Goal: Task Accomplishment & Management: Complete application form

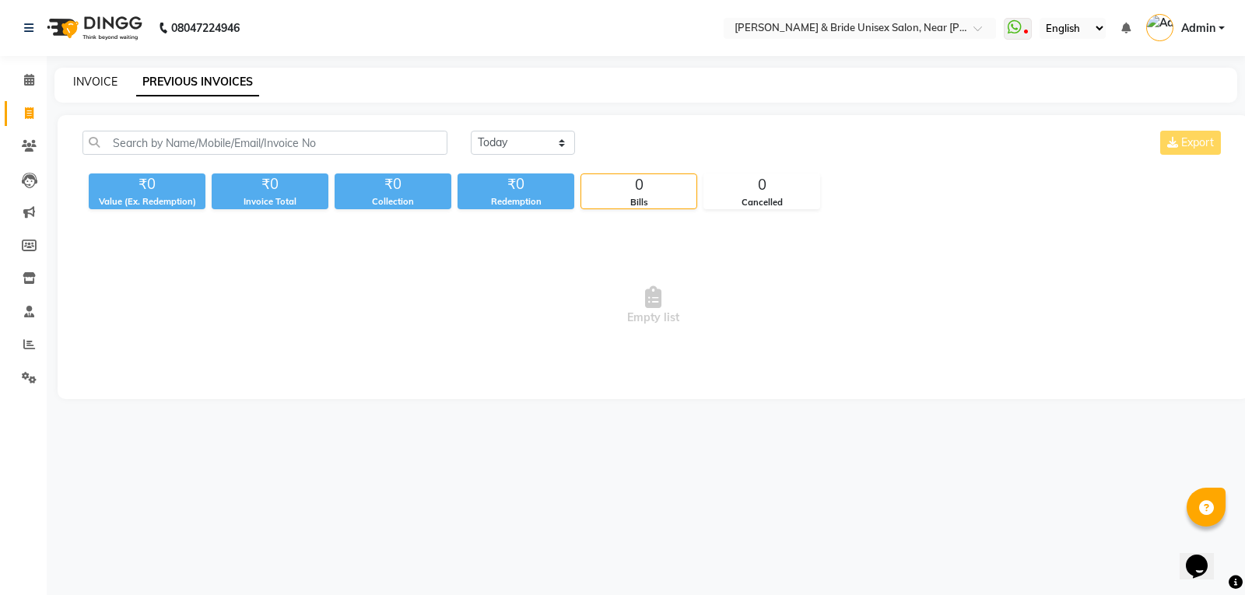
click at [93, 83] on link "INVOICE" at bounding box center [95, 82] width 44 height 14
select select "service"
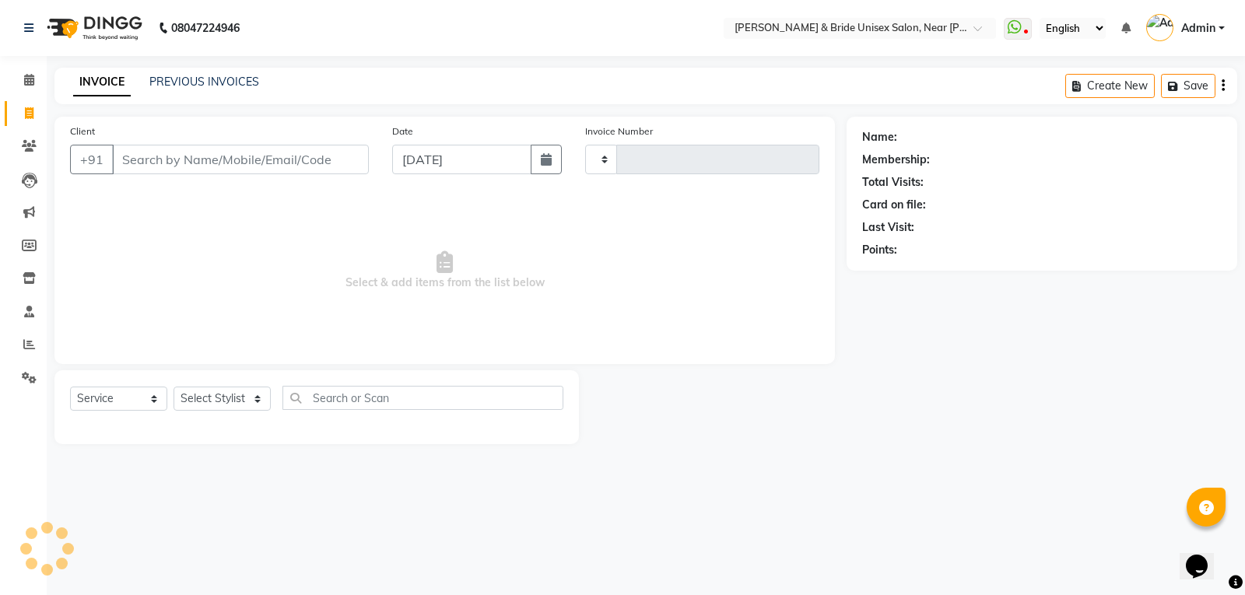
type input "1387"
select select "4118"
click at [204, 392] on select "Select Stylist" at bounding box center [222, 399] width 97 height 24
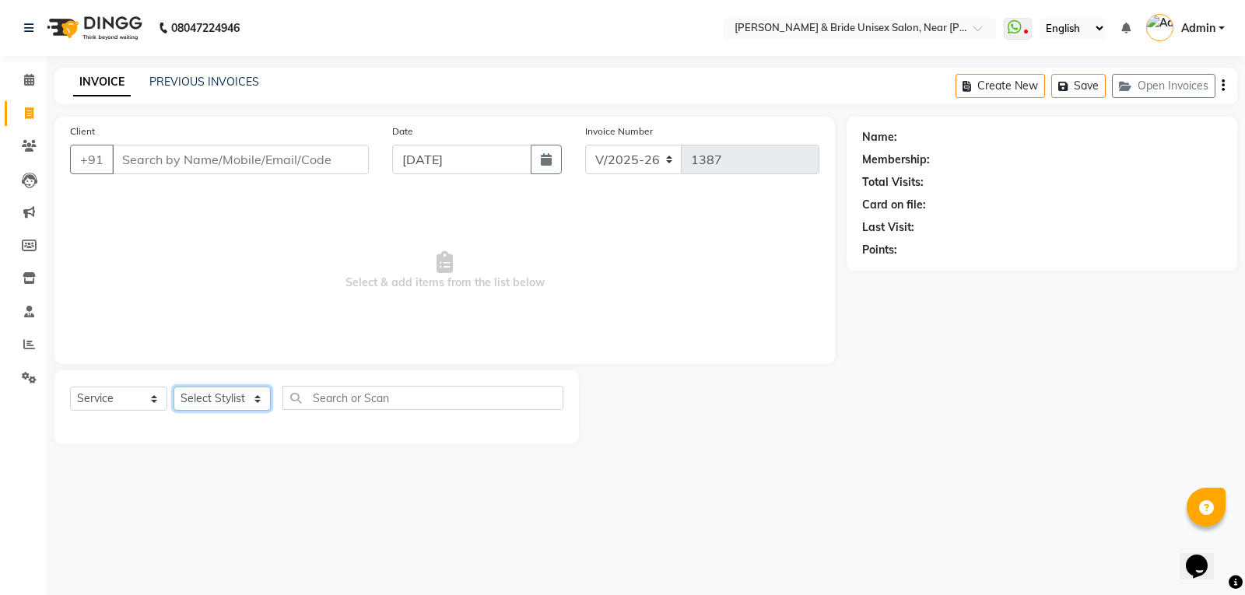
select select "44656"
click at [174, 387] on select "Select Stylist chiku Front Desk guriya [PERSON_NAME][DATE] sunny [PERSON_NAME]" at bounding box center [222, 399] width 97 height 24
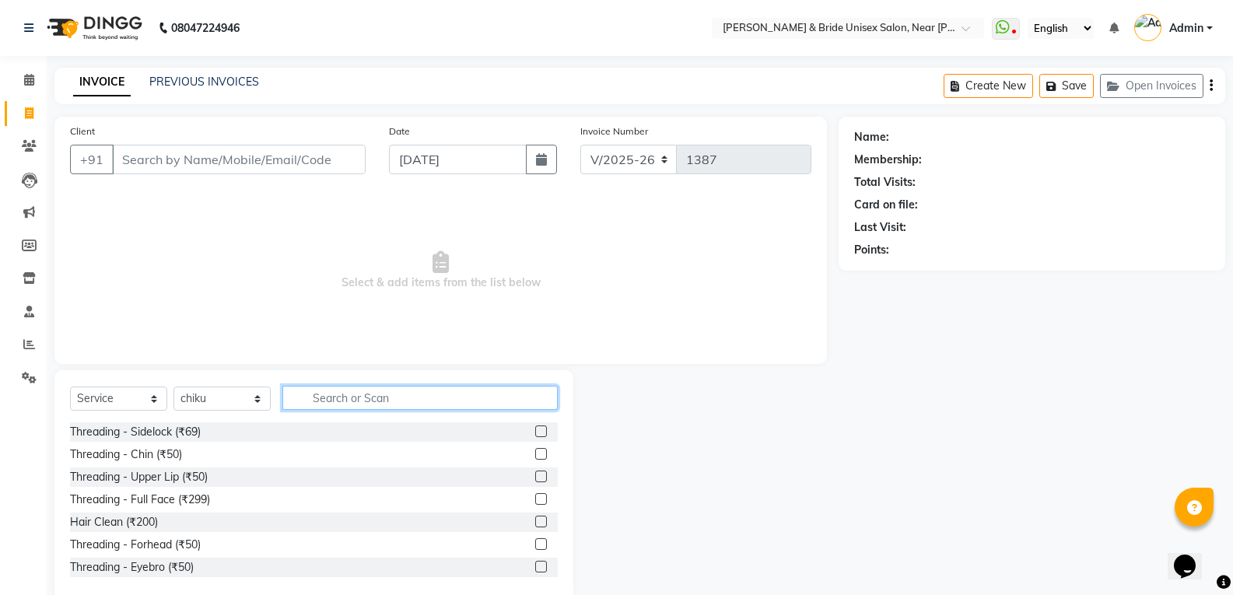
click at [394, 400] on input "text" at bounding box center [419, 398] width 275 height 24
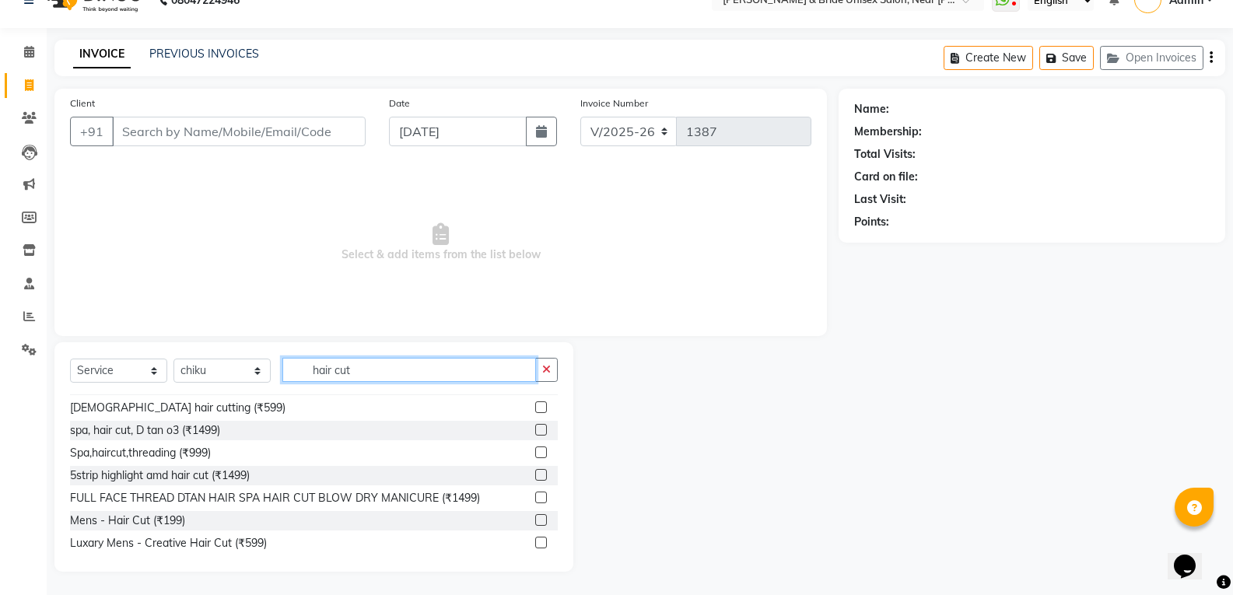
scroll to position [156, 0]
type input "hair cut"
click at [162, 517] on div "Mens - Hair Cut (₹199)" at bounding box center [127, 519] width 115 height 16
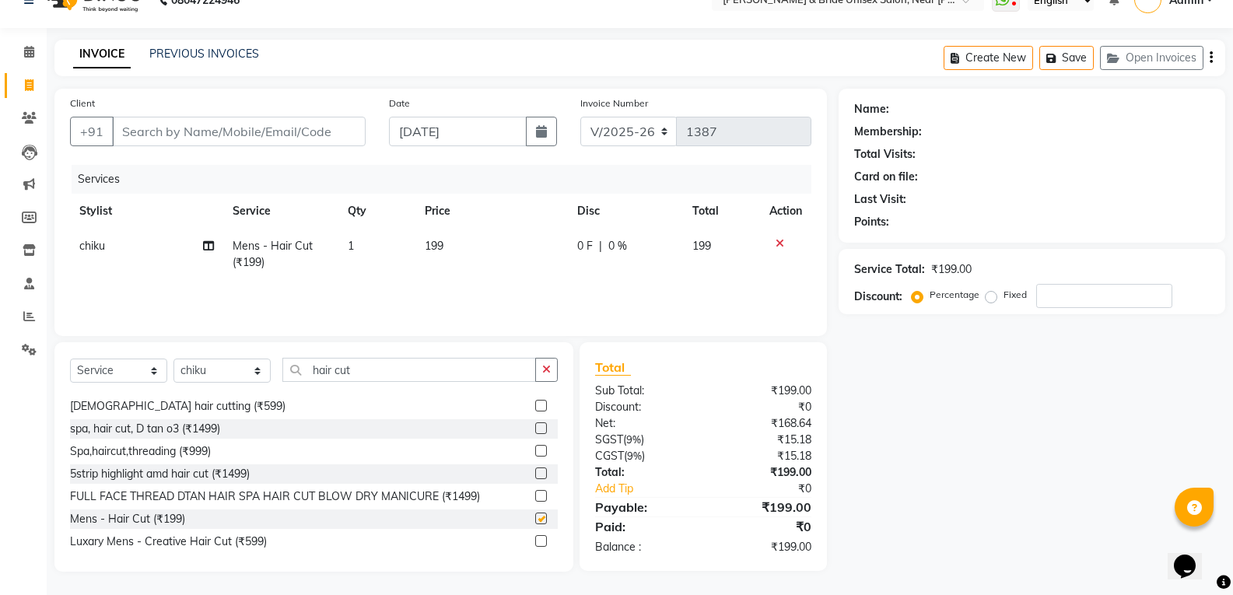
checkbox input "false"
click at [463, 241] on td "199" at bounding box center [492, 254] width 153 height 51
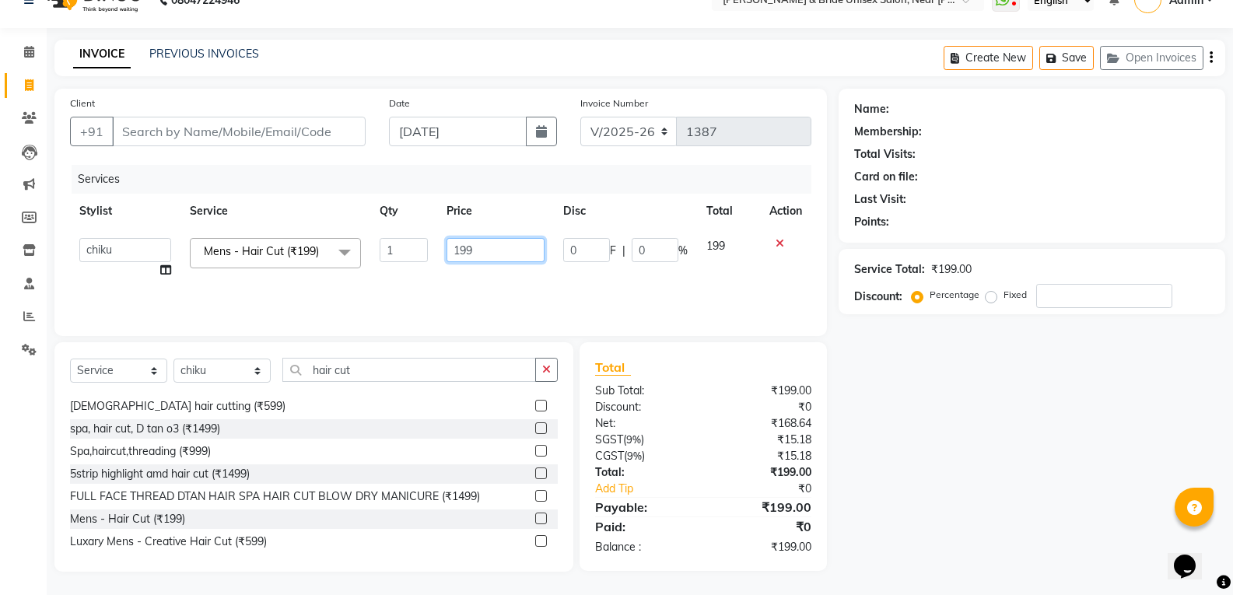
click at [497, 242] on input "199" at bounding box center [495, 250] width 97 height 24
type input "1"
type input "250"
click at [540, 373] on button "button" at bounding box center [546, 370] width 23 height 24
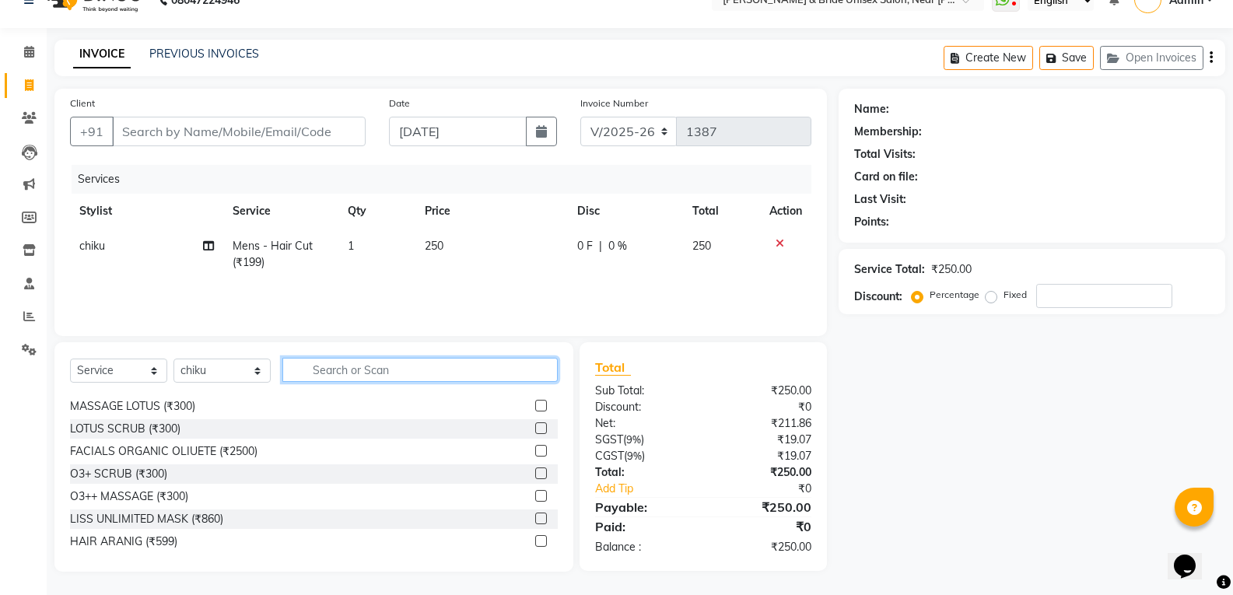
scroll to position [973, 0]
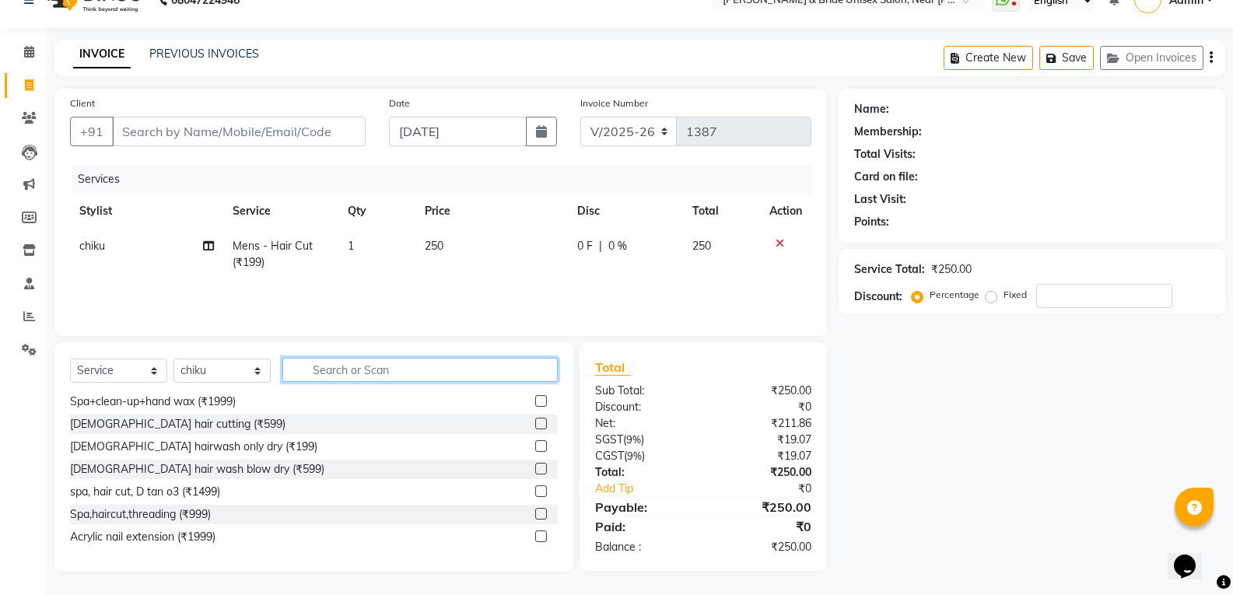
click at [522, 364] on input "text" at bounding box center [419, 370] width 275 height 24
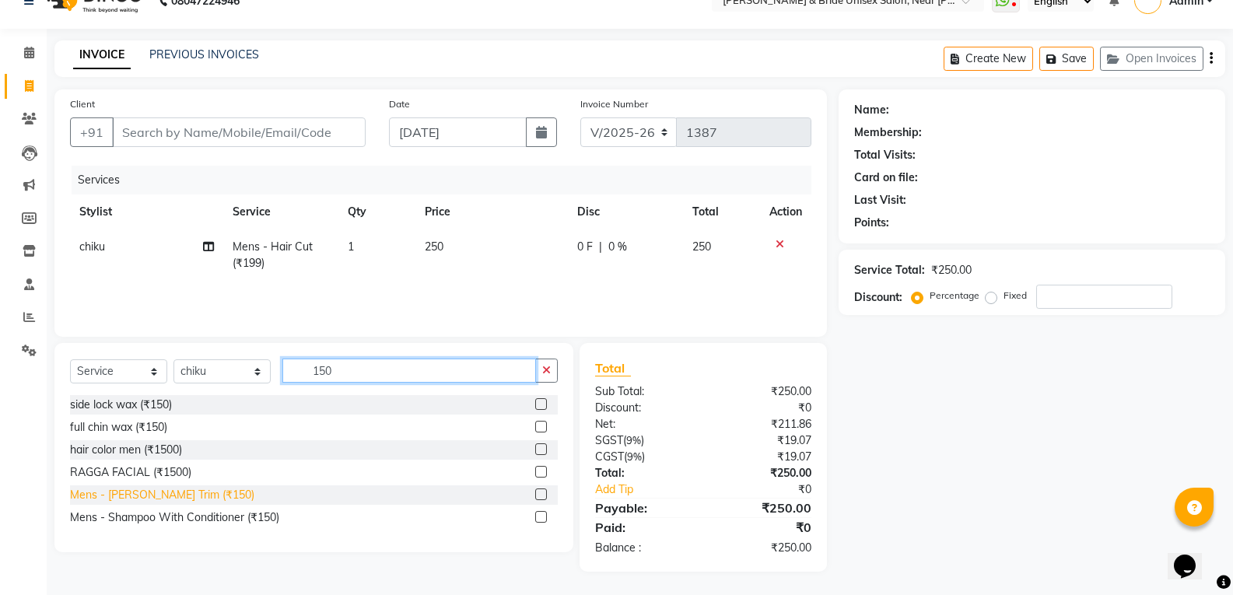
type input "150"
click at [184, 496] on div "Mens - [PERSON_NAME] Trim (₹150)" at bounding box center [162, 495] width 184 height 16
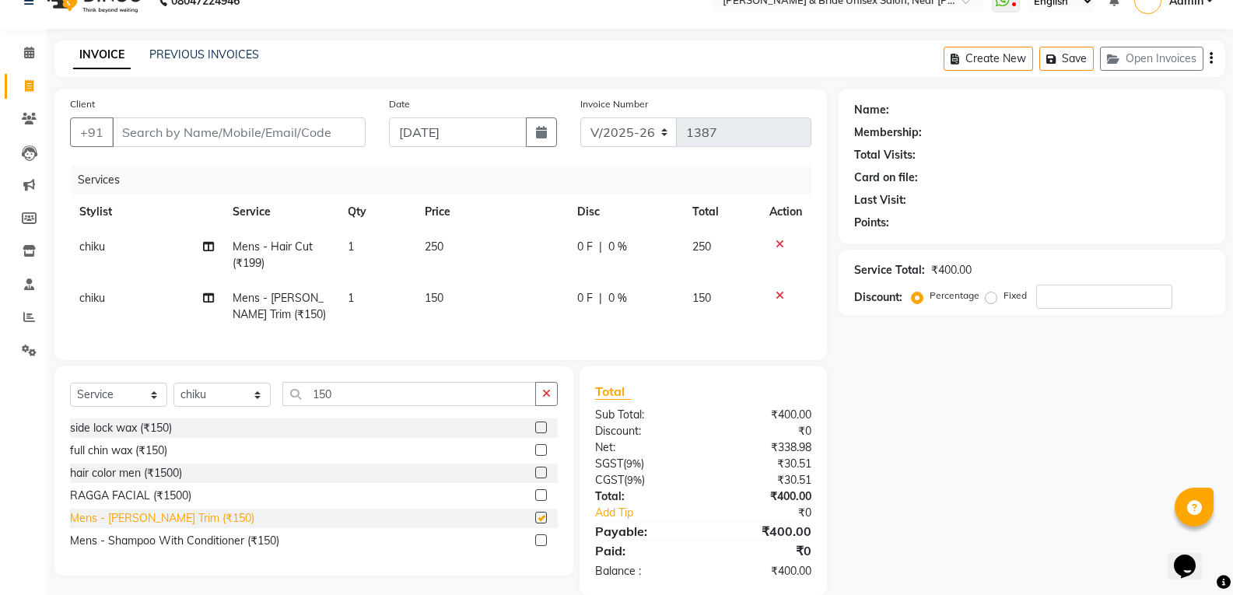
checkbox input "false"
click at [234, 130] on input "Client" at bounding box center [239, 132] width 254 height 30
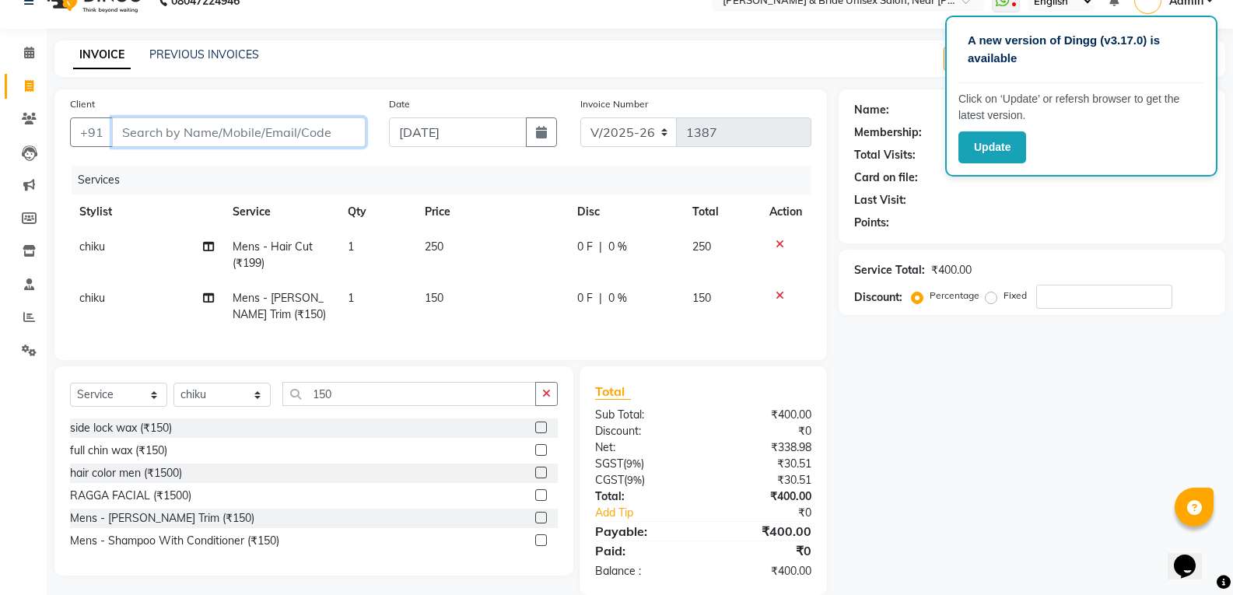
click at [314, 118] on input "Client" at bounding box center [239, 132] width 254 height 30
click at [303, 134] on input "Client" at bounding box center [239, 132] width 254 height 30
click at [323, 124] on input "Client" at bounding box center [239, 132] width 254 height 30
click at [121, 128] on input "Client" at bounding box center [239, 132] width 254 height 30
click at [158, 129] on input "Client" at bounding box center [239, 132] width 254 height 30
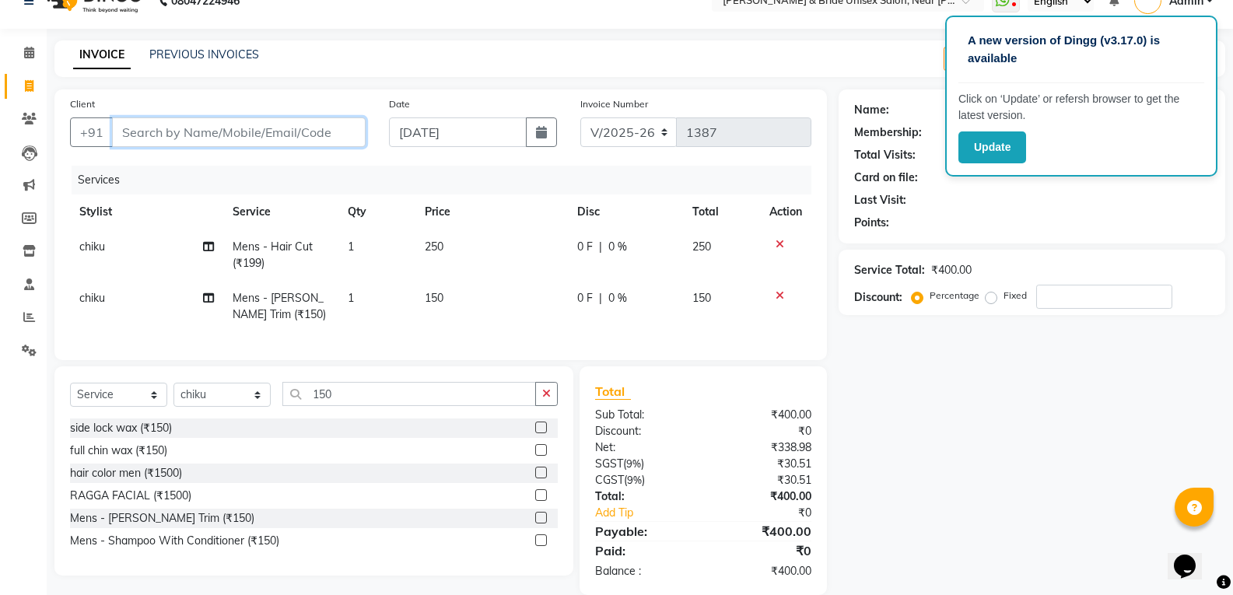
type input "s"
type input "0"
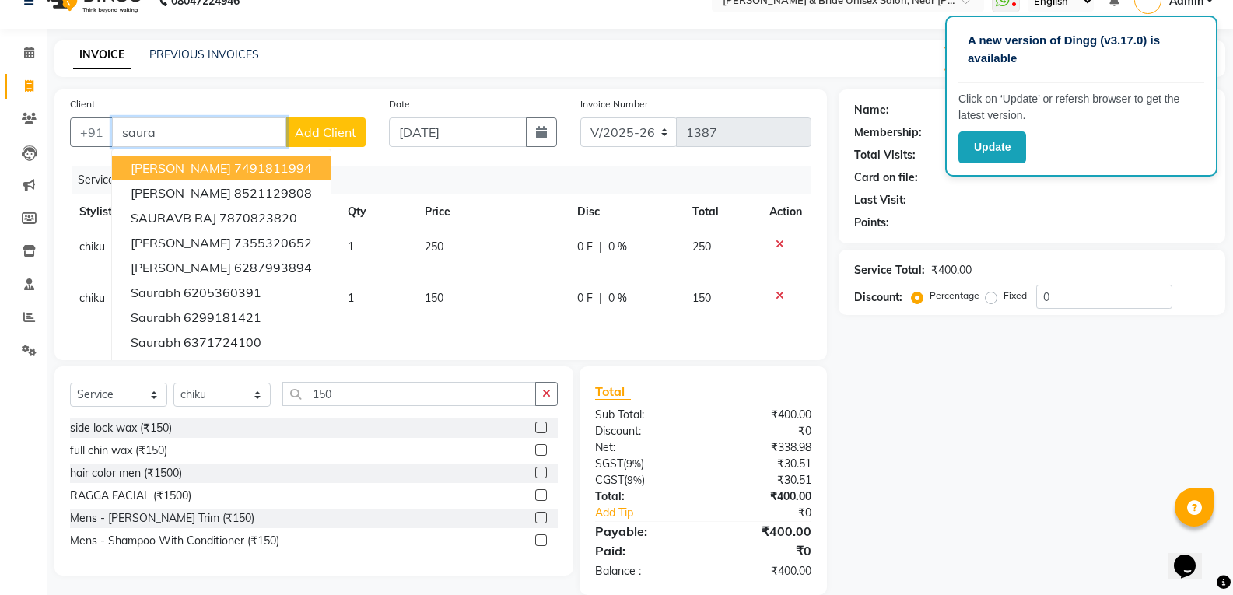
click at [241, 160] on ngb-highlight "7491811994" at bounding box center [273, 168] width 78 height 16
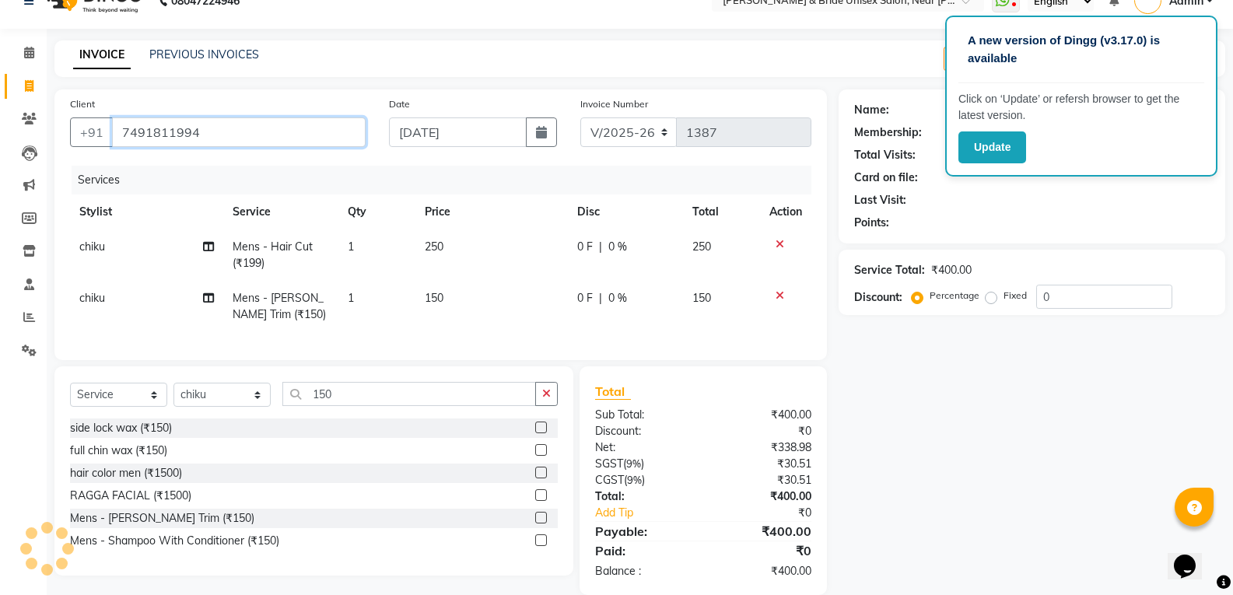
type input "7491811994"
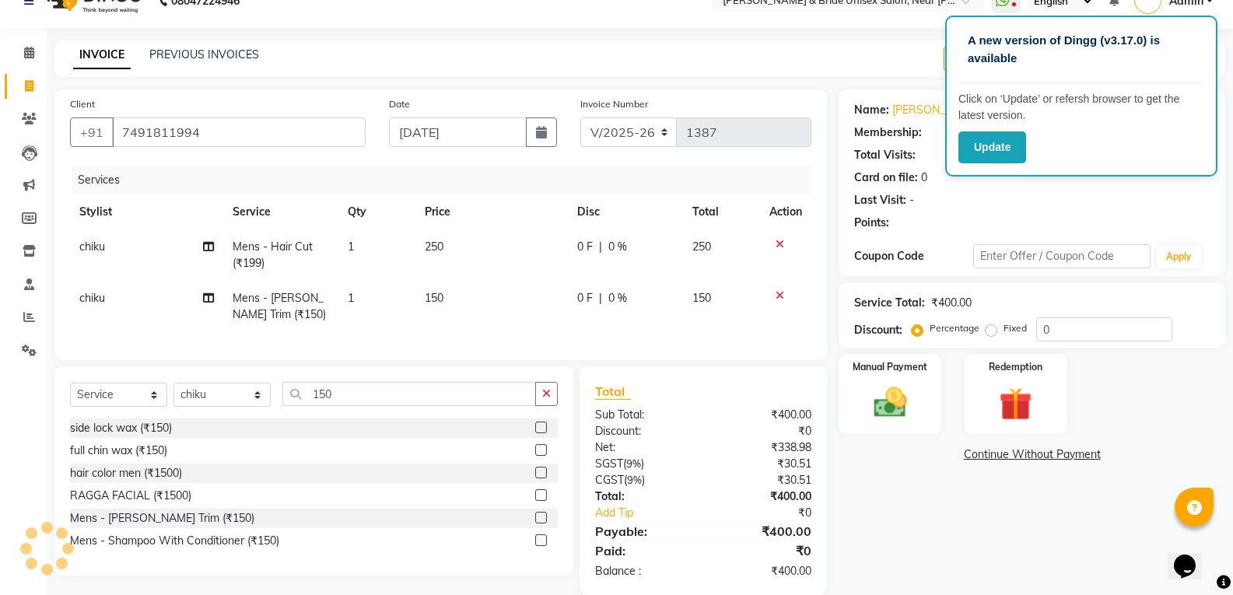
select select "1: Object"
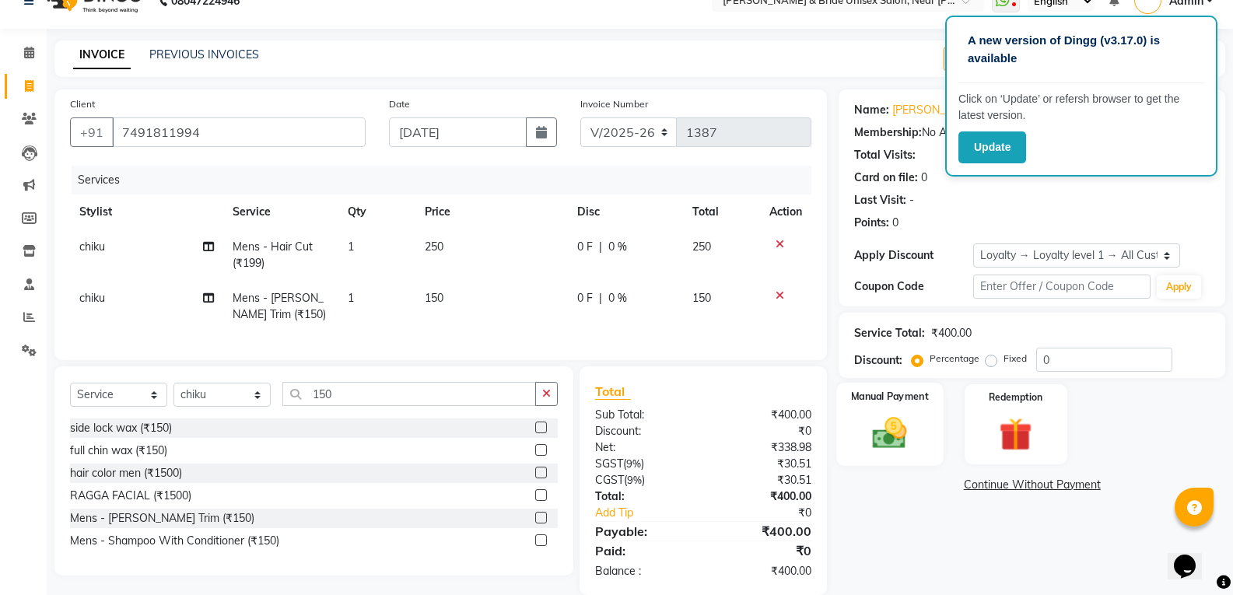
click at [909, 402] on label "Manual Payment" at bounding box center [890, 396] width 78 height 15
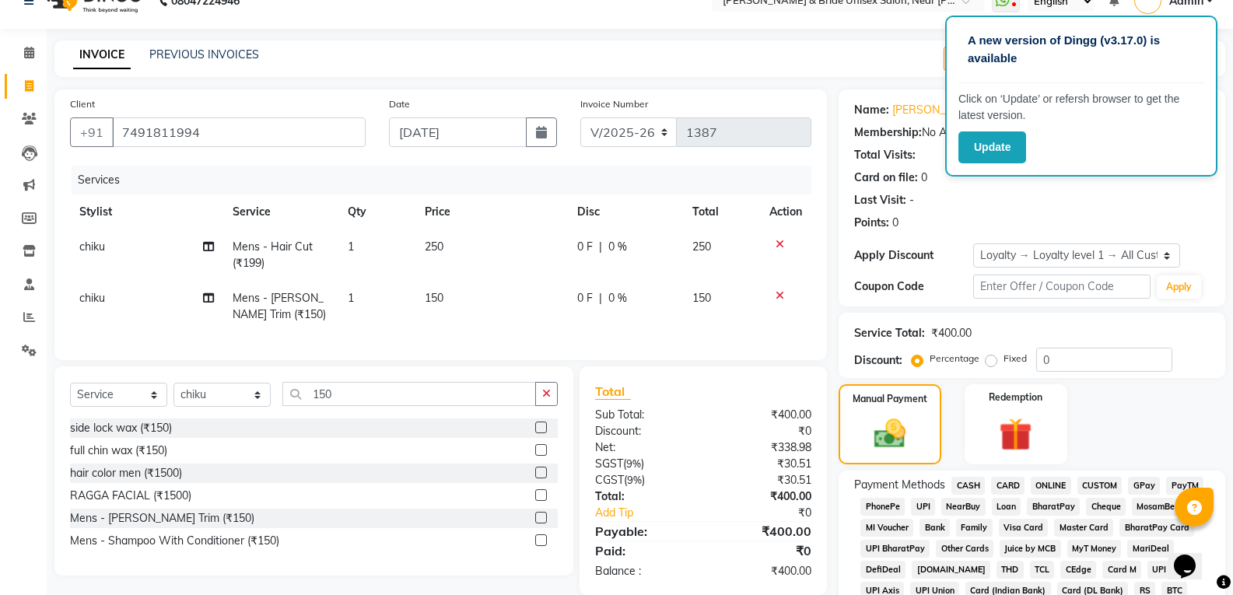
click at [1057, 485] on span "ONLINE" at bounding box center [1051, 486] width 40 height 18
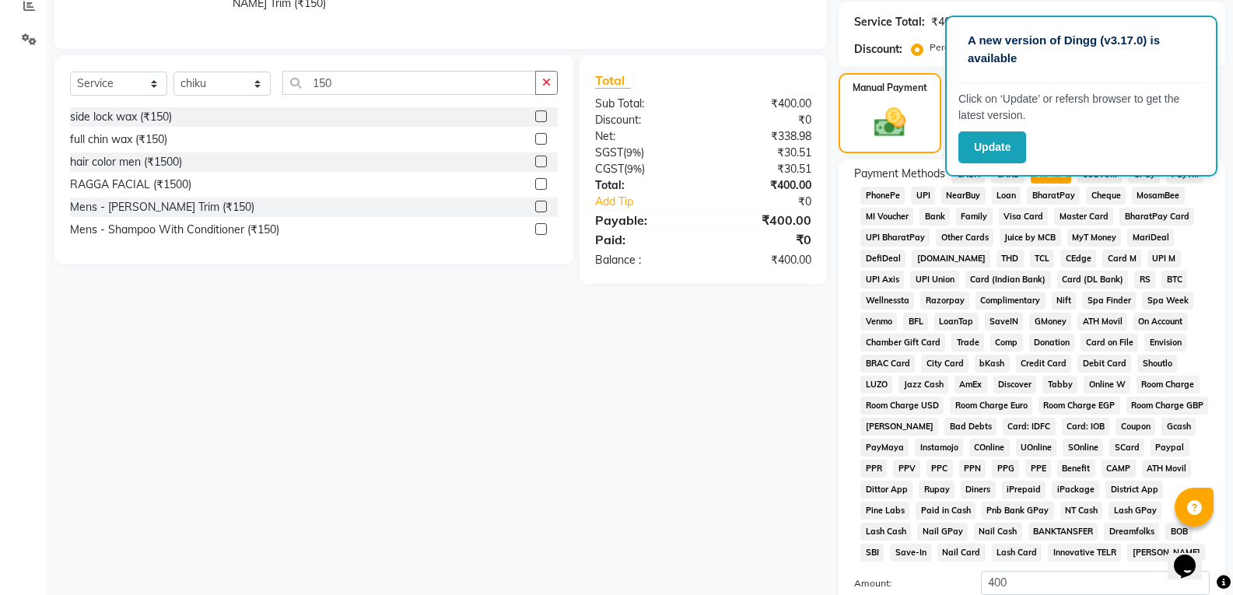
scroll to position [511, 0]
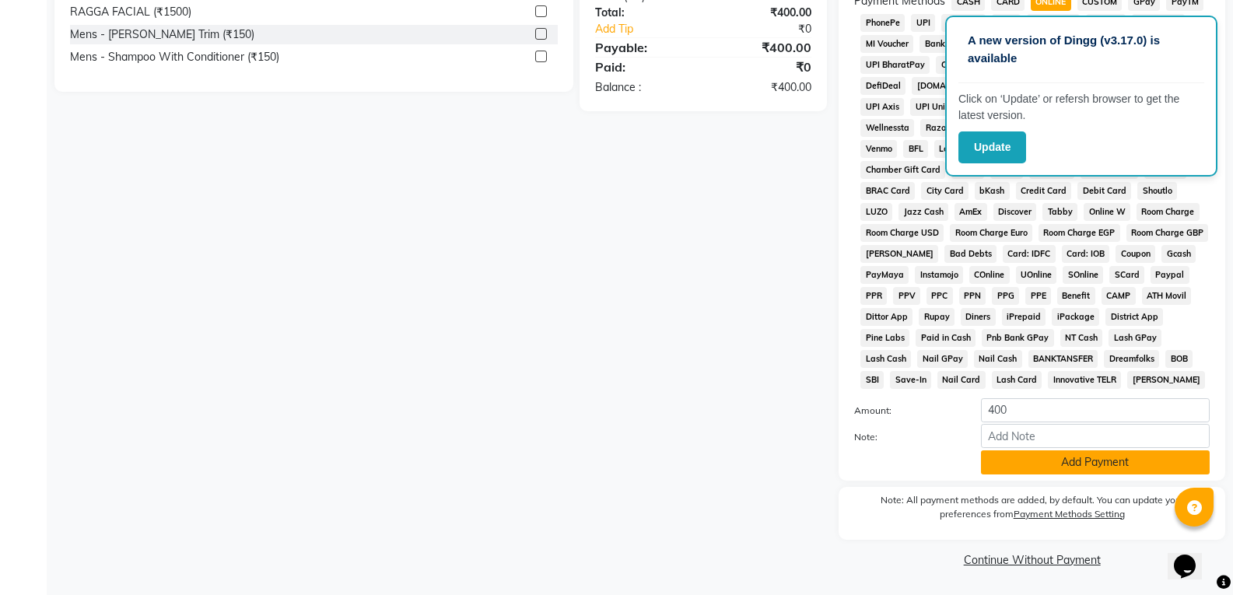
click at [1079, 460] on button "Add Payment" at bounding box center [1095, 463] width 229 height 24
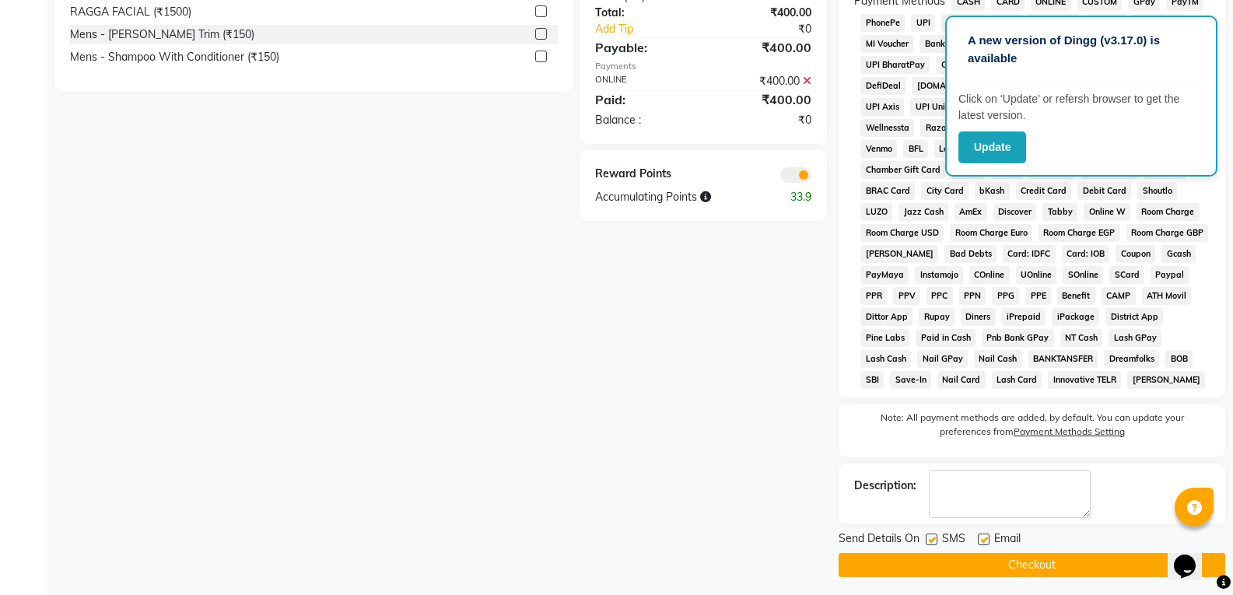
click at [1112, 556] on button "Checkout" at bounding box center [1032, 565] width 387 height 24
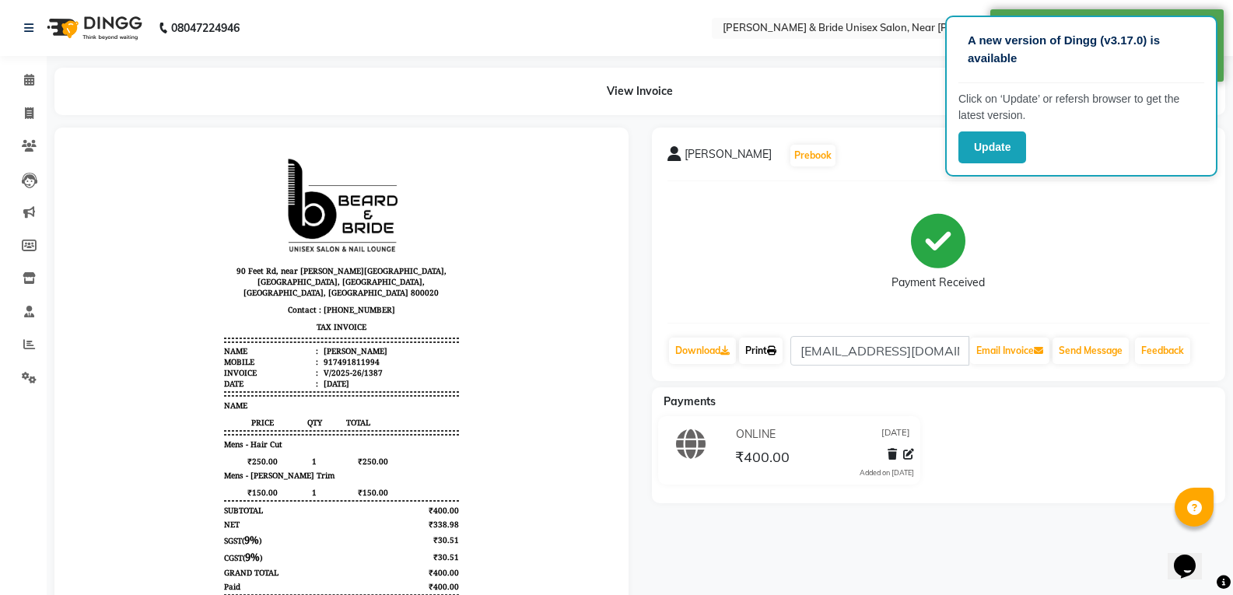
click at [763, 347] on link "Print" at bounding box center [761, 351] width 44 height 26
drag, startPoint x: 26, startPoint y: 110, endPoint x: 37, endPoint y: 111, distance: 10.2
click at [26, 110] on icon at bounding box center [29, 113] width 9 height 12
select select "service"
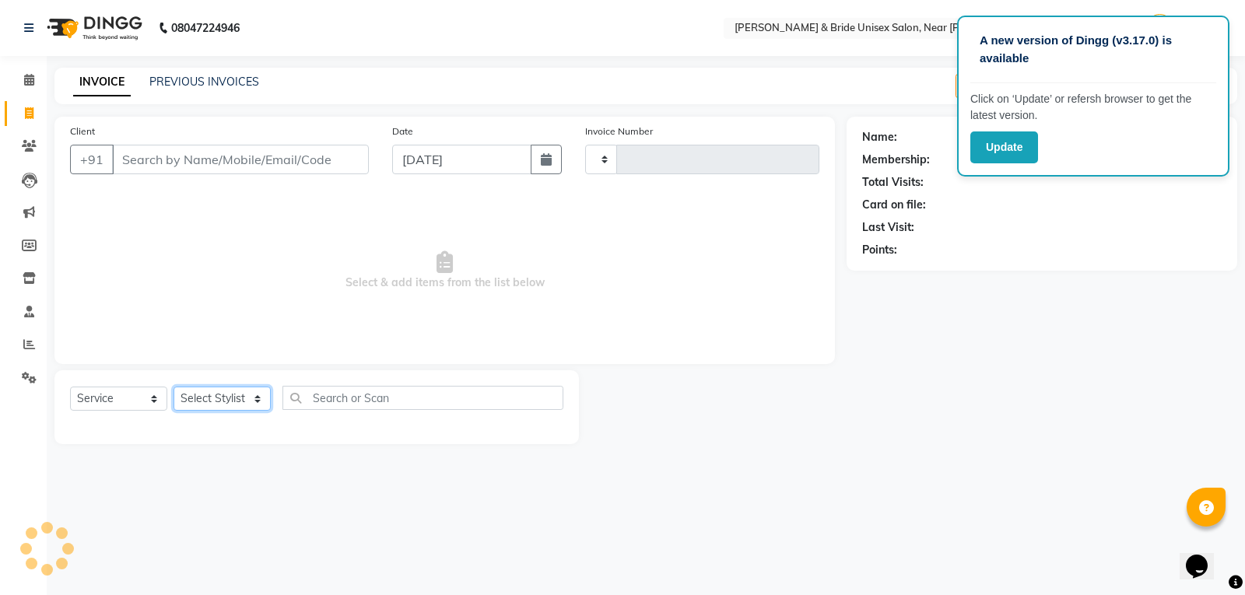
click at [191, 403] on select "Select Stylist" at bounding box center [222, 399] width 97 height 24
click at [209, 394] on select "Select Stylist" at bounding box center [222, 399] width 97 height 24
select select "4118"
type input "1388"
click at [239, 401] on select "Select Stylist chiku Front Desk guriya [PERSON_NAME][DATE] sunny [PERSON_NAME]" at bounding box center [222, 399] width 97 height 24
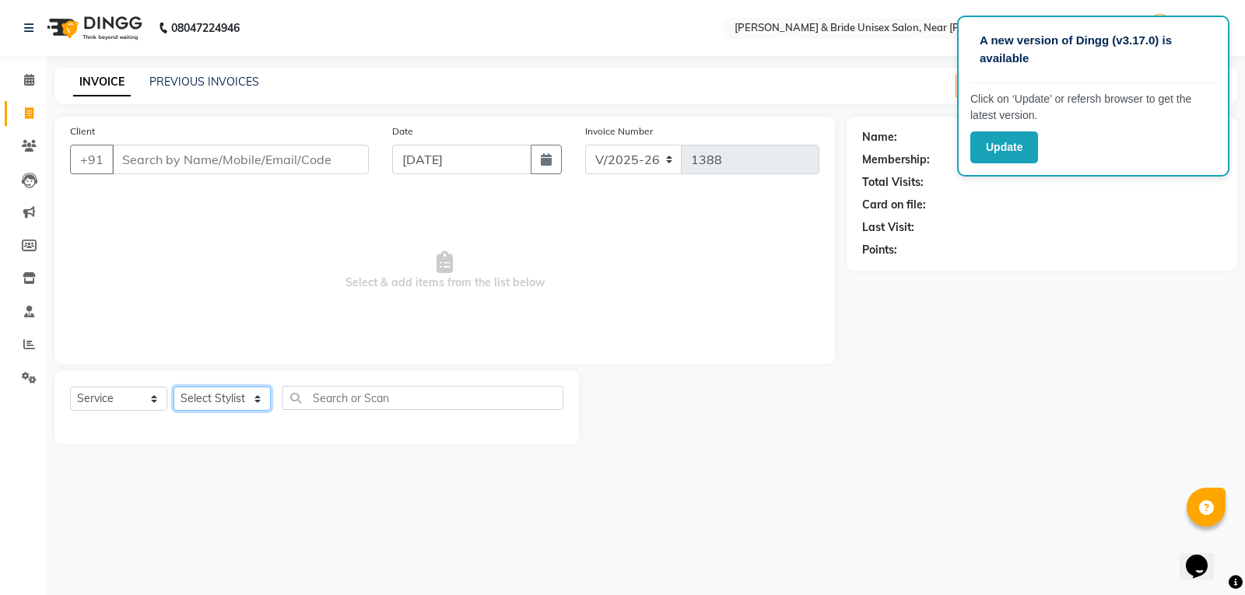
select select "83026"
click at [174, 387] on select "Select Stylist chiku Front Desk guriya [PERSON_NAME][DATE] sunny [PERSON_NAME]" at bounding box center [222, 399] width 97 height 24
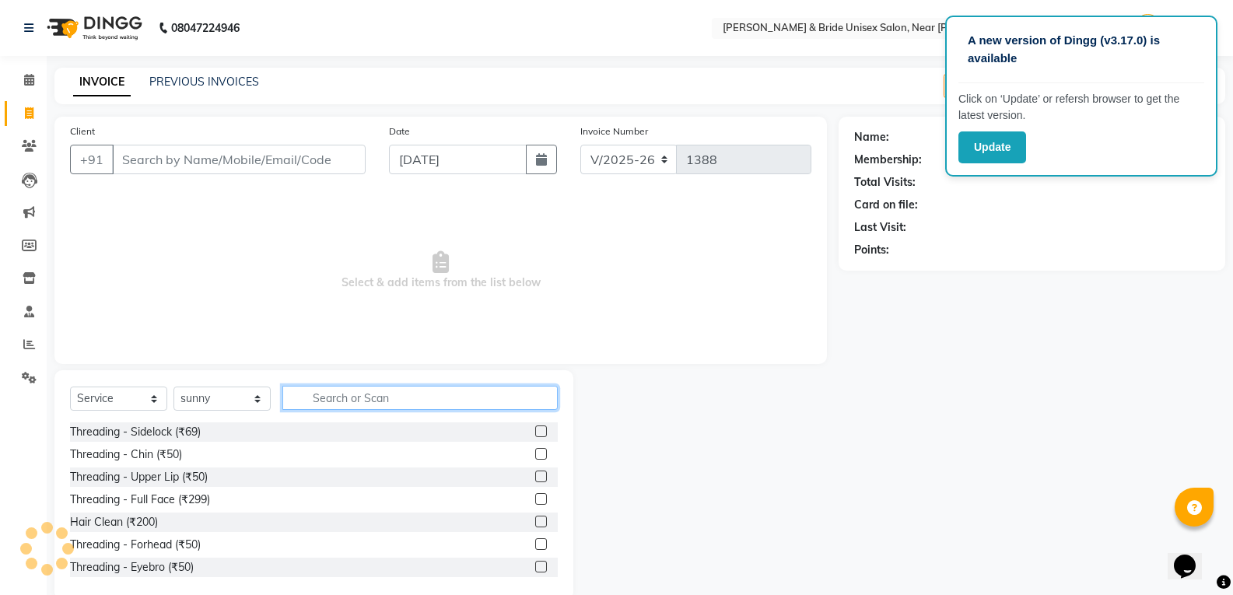
click at [475, 398] on input "text" at bounding box center [419, 398] width 275 height 24
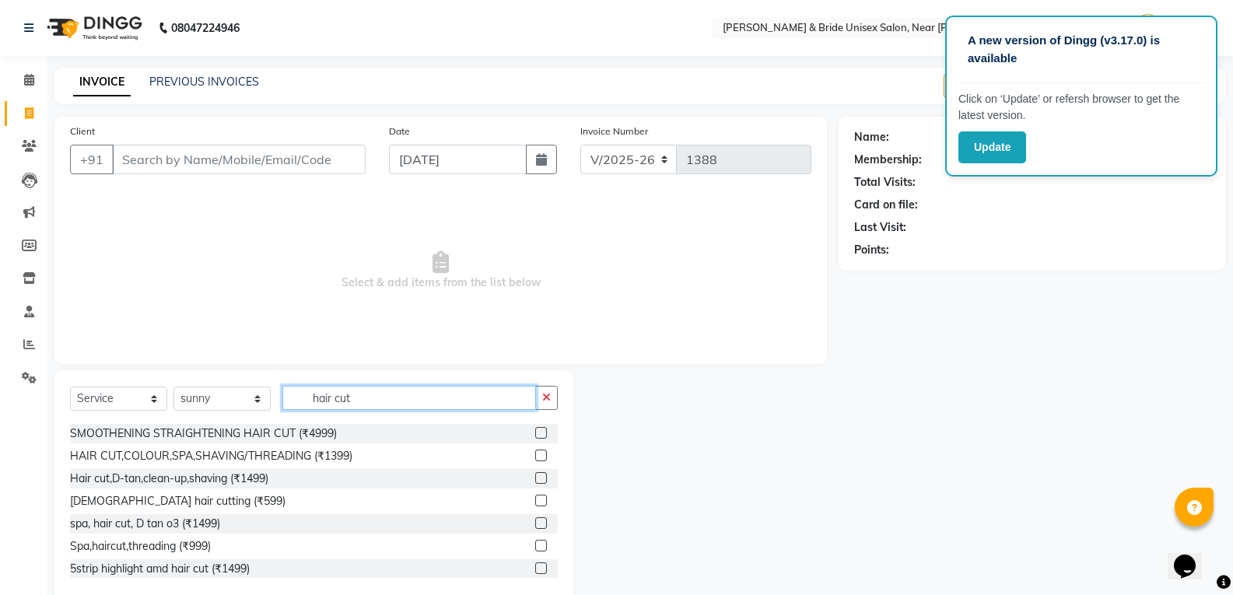
scroll to position [156, 0]
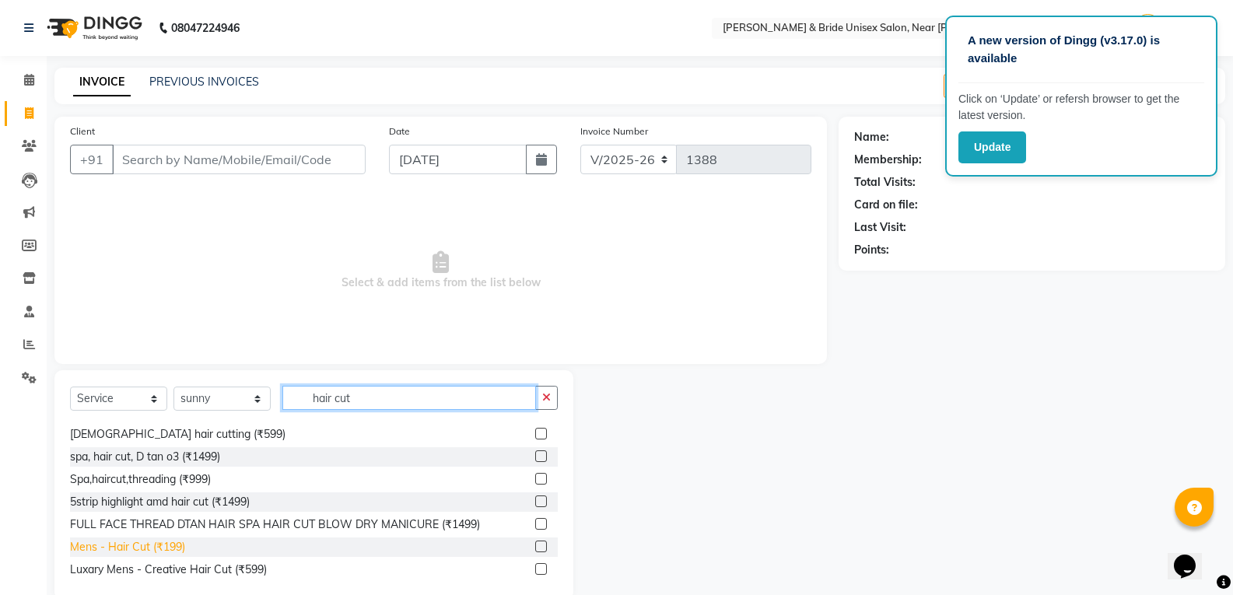
type input "hair cut"
click at [179, 549] on div "Mens - Hair Cut (₹199)" at bounding box center [127, 547] width 115 height 16
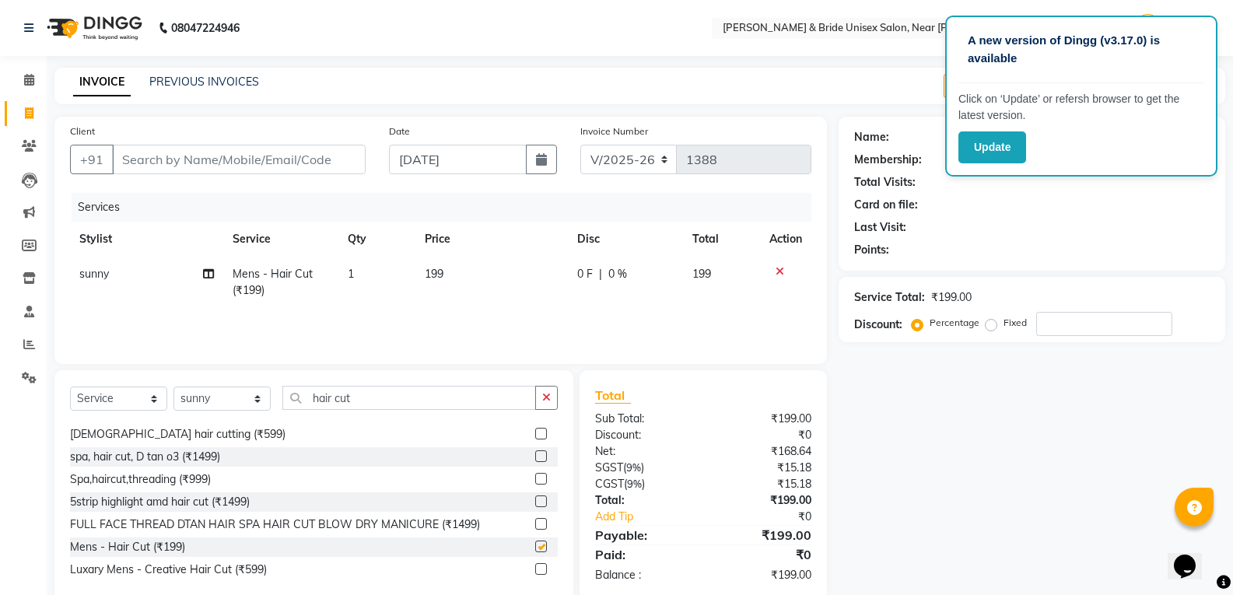
checkbox input "false"
click at [525, 301] on td "199" at bounding box center [492, 282] width 153 height 51
select select "83026"
click at [529, 293] on td "199" at bounding box center [495, 286] width 116 height 59
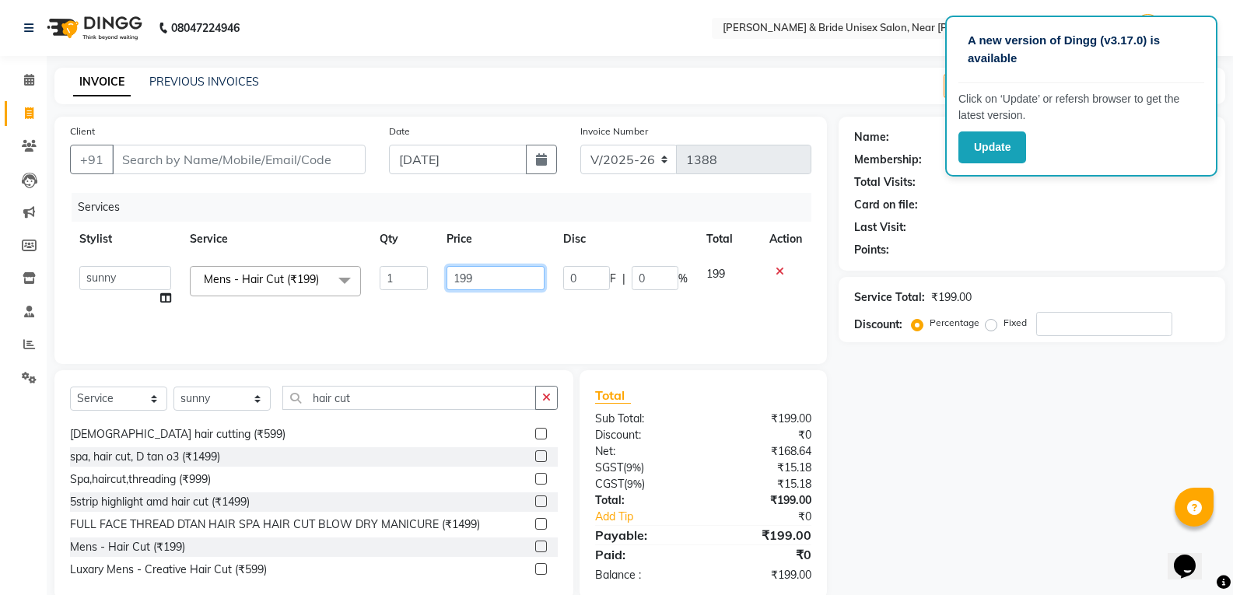
click at [533, 283] on input "199" at bounding box center [495, 278] width 97 height 24
type input "1"
type input "250"
click at [339, 165] on input "Client" at bounding box center [239, 160] width 254 height 30
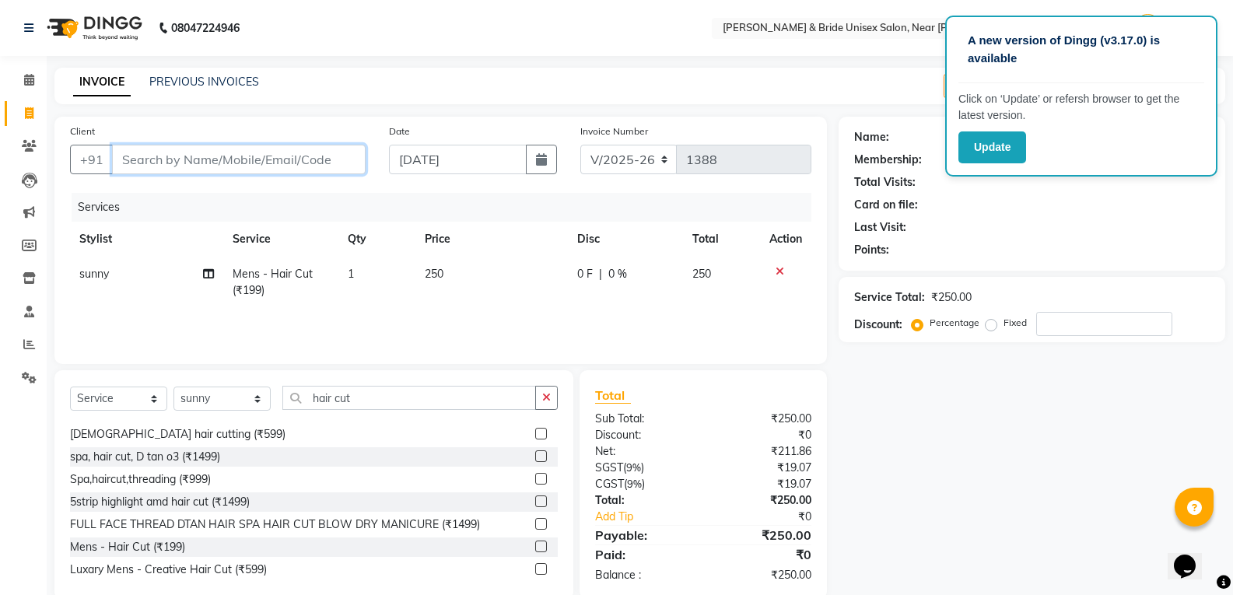
type input "b"
type input "0"
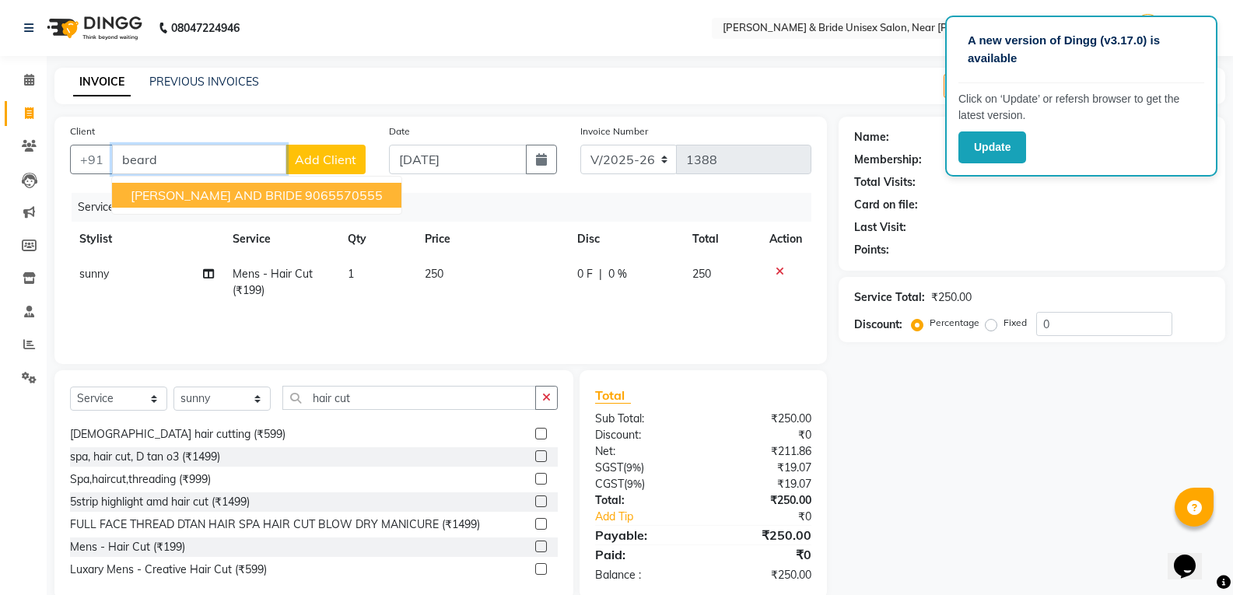
click at [307, 195] on ngb-highlight "9065570555" at bounding box center [344, 196] width 78 height 16
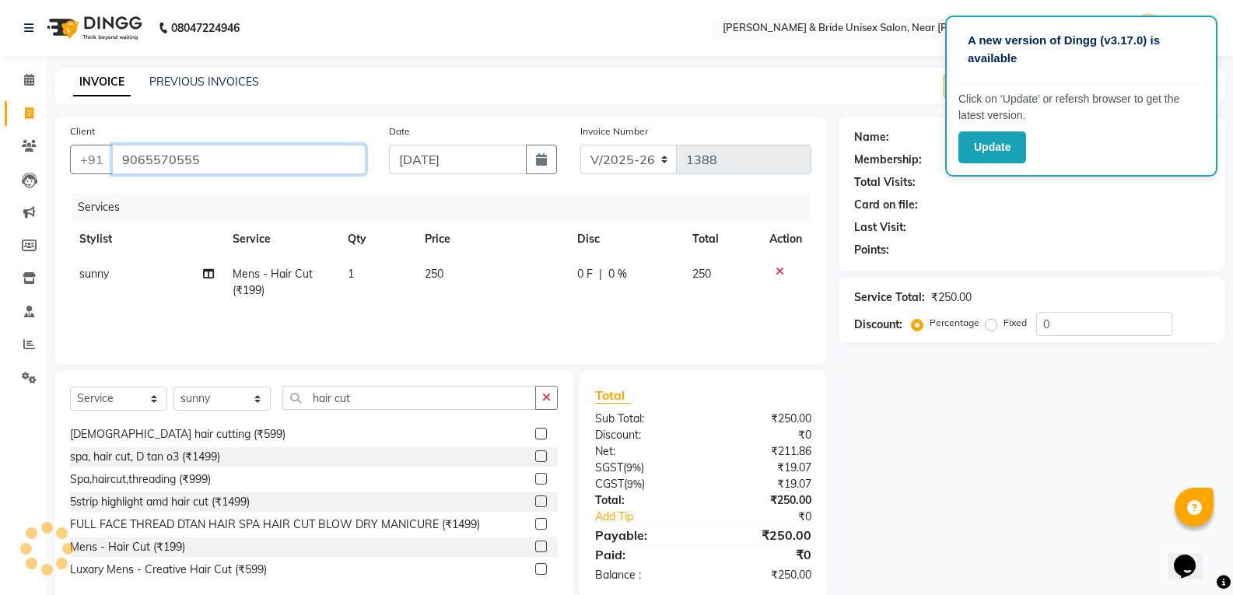
type input "9065570555"
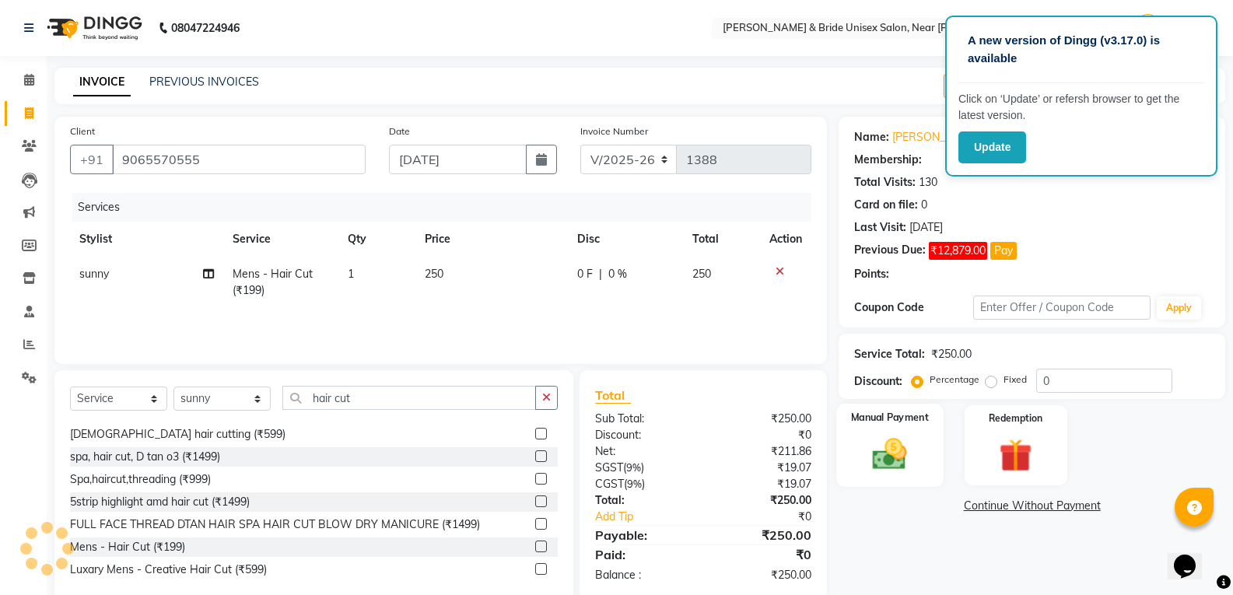
select select "1: Object"
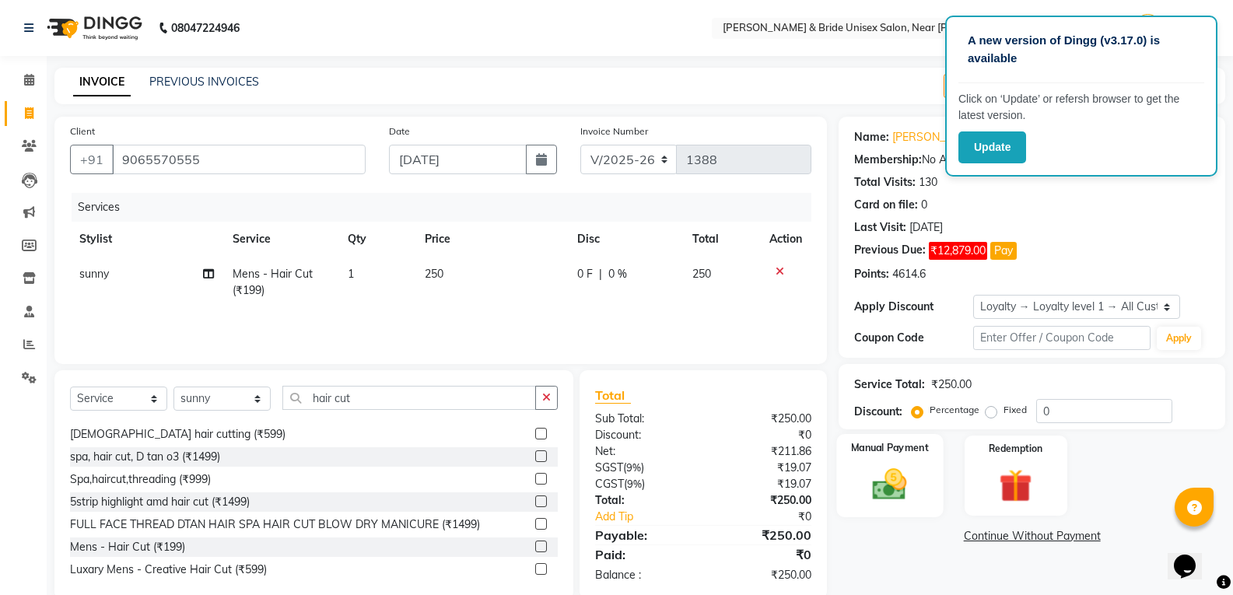
click at [903, 489] on img at bounding box center [889, 485] width 55 height 40
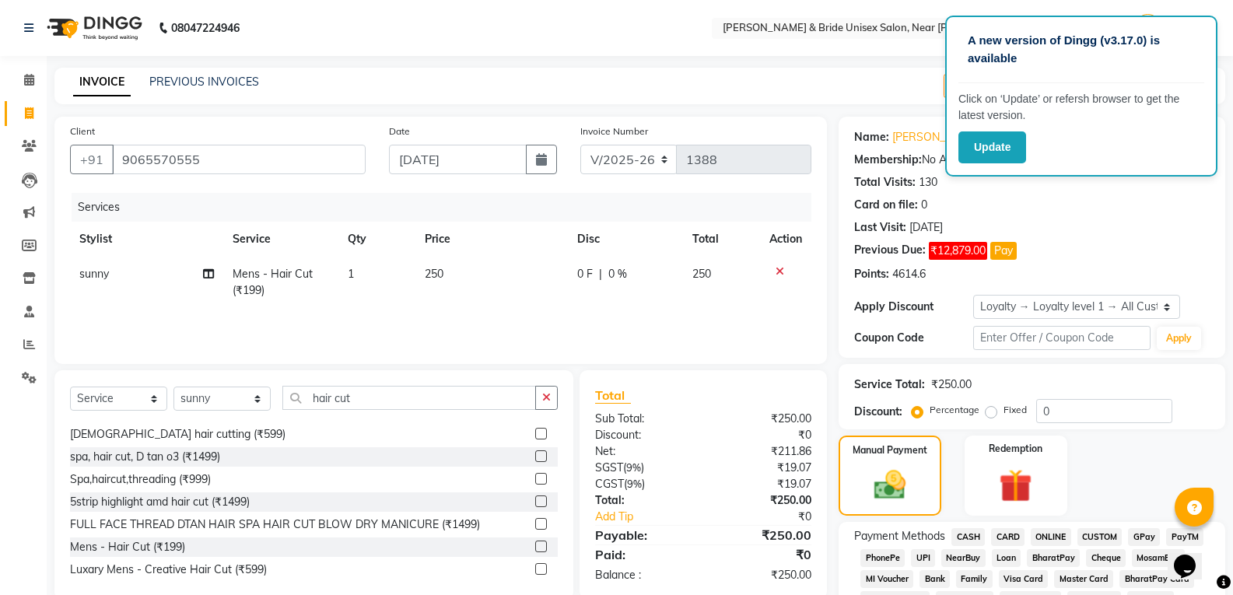
click at [1053, 535] on span "ONLINE" at bounding box center [1051, 537] width 40 height 18
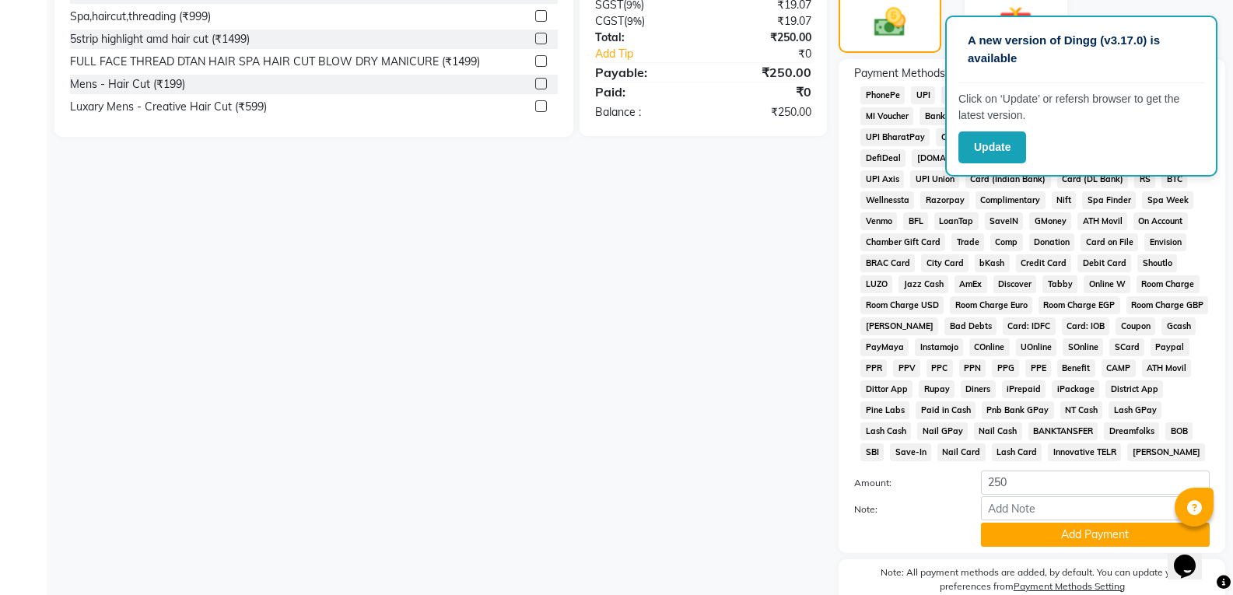
scroll to position [535, 0]
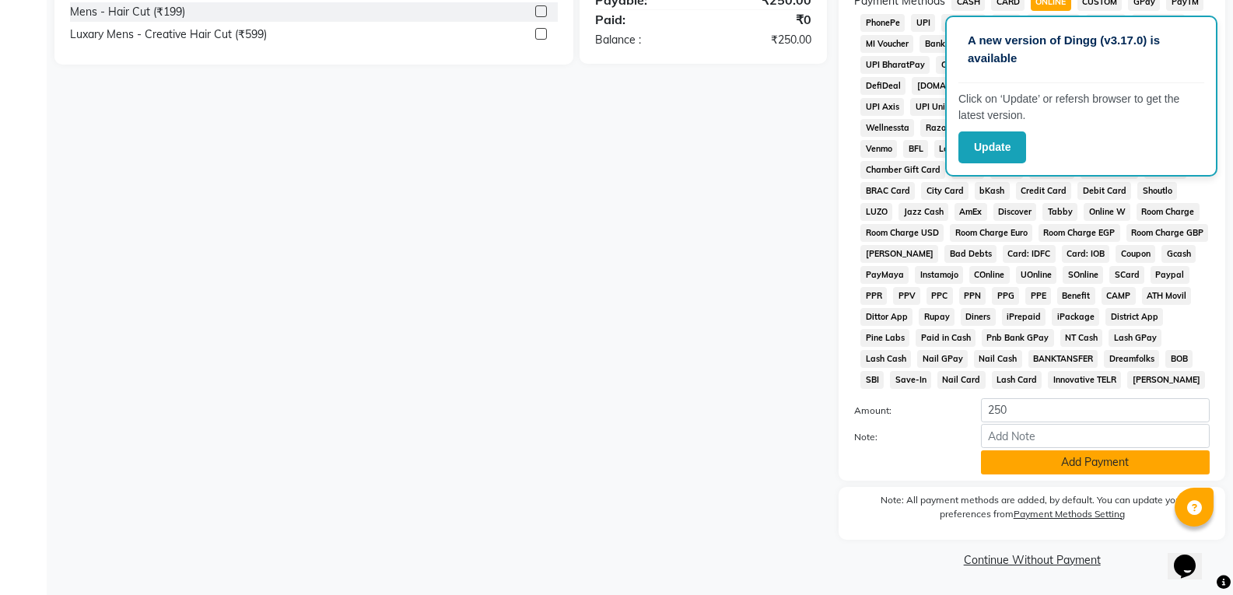
click at [1131, 461] on button "Add Payment" at bounding box center [1095, 463] width 229 height 24
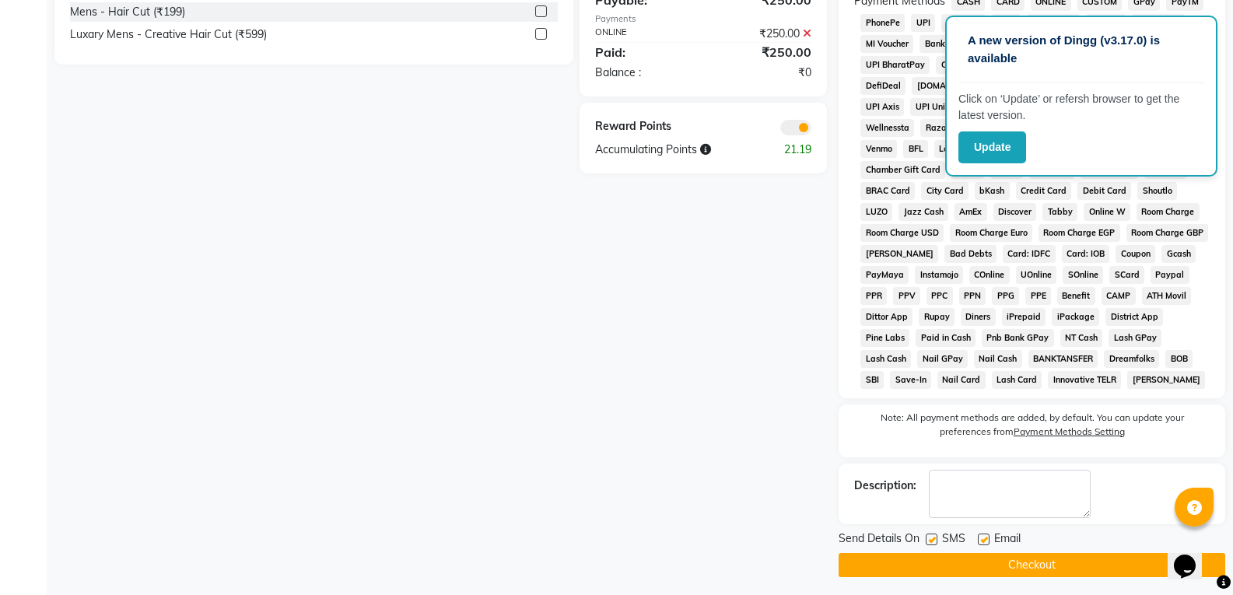
click at [1111, 568] on button "Checkout" at bounding box center [1032, 565] width 387 height 24
